Goal: Task Accomplishment & Management: Manage account settings

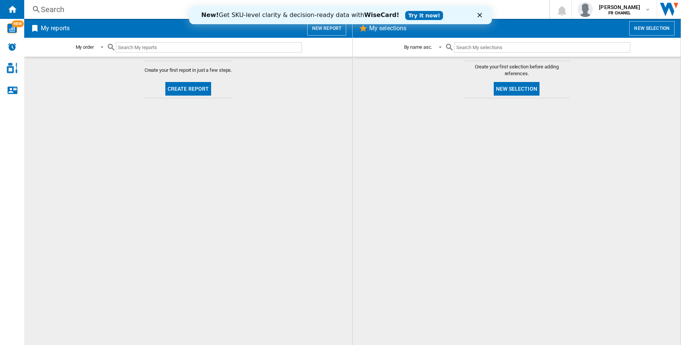
click at [544, 79] on md-content "Create your first selection before adding references. New selection" at bounding box center [516, 201] width 328 height 288
click at [481, 16] on polygon "Fermer" at bounding box center [479, 15] width 5 height 5
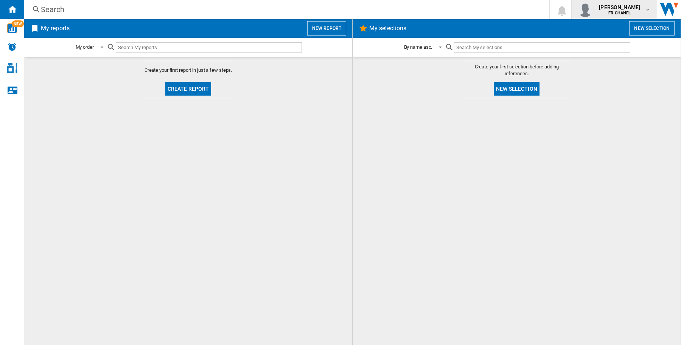
click at [544, 10] on span "[PERSON_NAME]" at bounding box center [619, 7] width 41 height 8
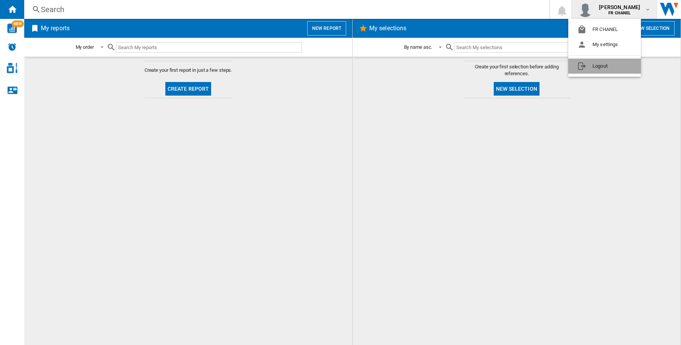
click at [544, 65] on button "Logout" at bounding box center [604, 66] width 73 height 15
